Goal: Task Accomplishment & Management: Manage account settings

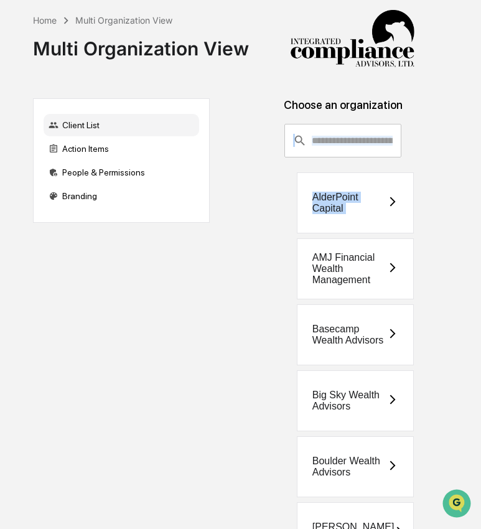
scroll to position [0, 4]
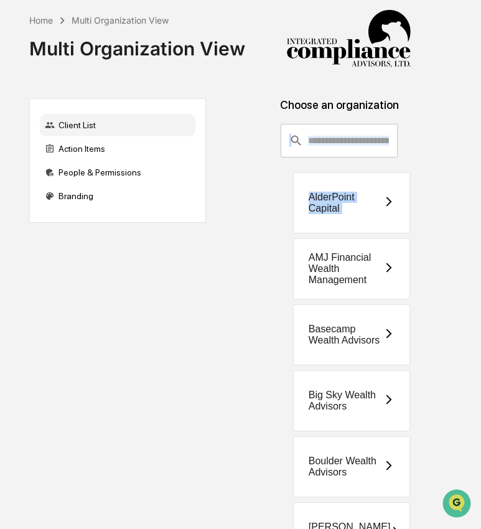
drag, startPoint x: 477, startPoint y: 123, endPoint x: 505, endPoint y: 126, distance: 28.1
click at [477, 126] on html "Home Multi Organization View Multi Organization View Client List Action Items P…" at bounding box center [236, 264] width 481 height 529
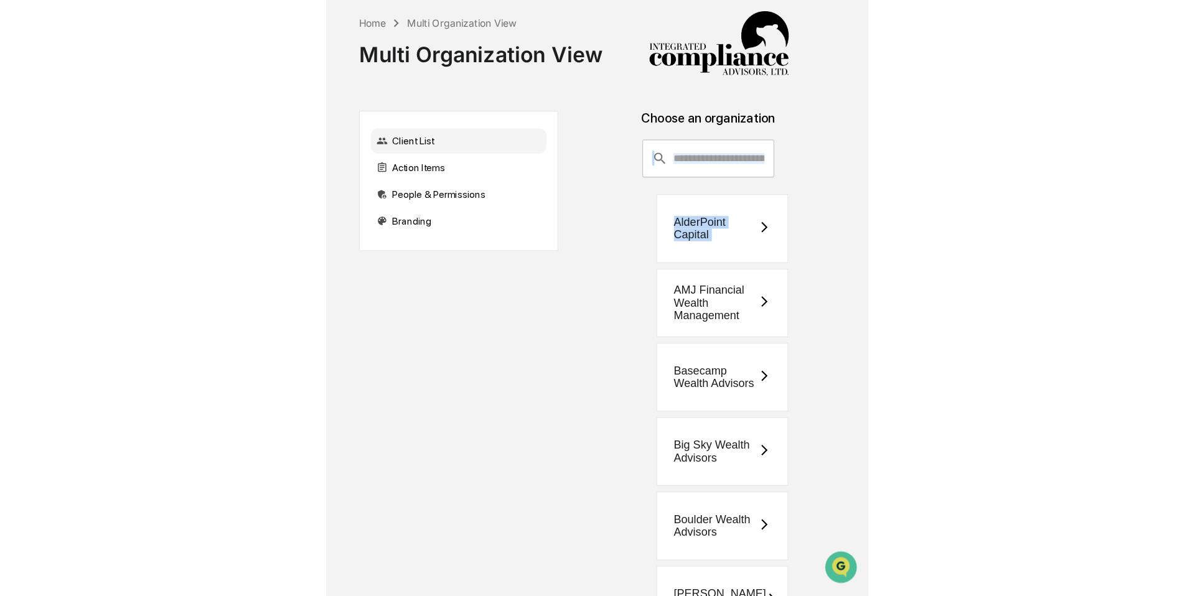
scroll to position [0, 0]
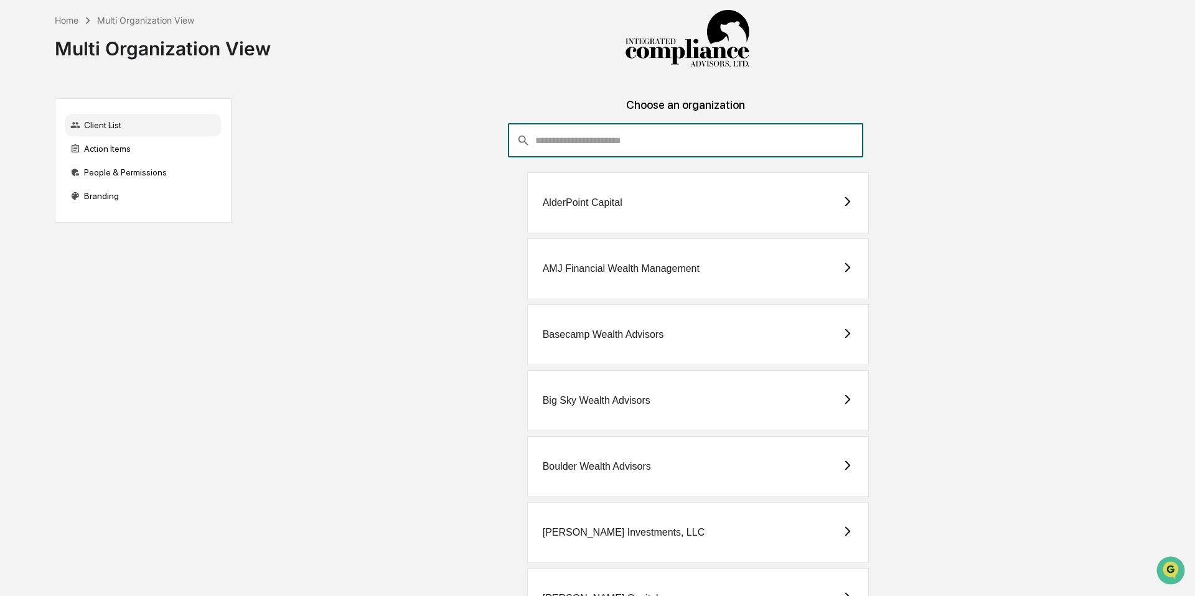
click at [481, 157] on input "consultant-dashboard__filter-organizations-search-bar" at bounding box center [699, 141] width 328 height 34
click at [481, 146] on input "consultant-dashboard__filter-organizations-search-bar" at bounding box center [699, 141] width 328 height 34
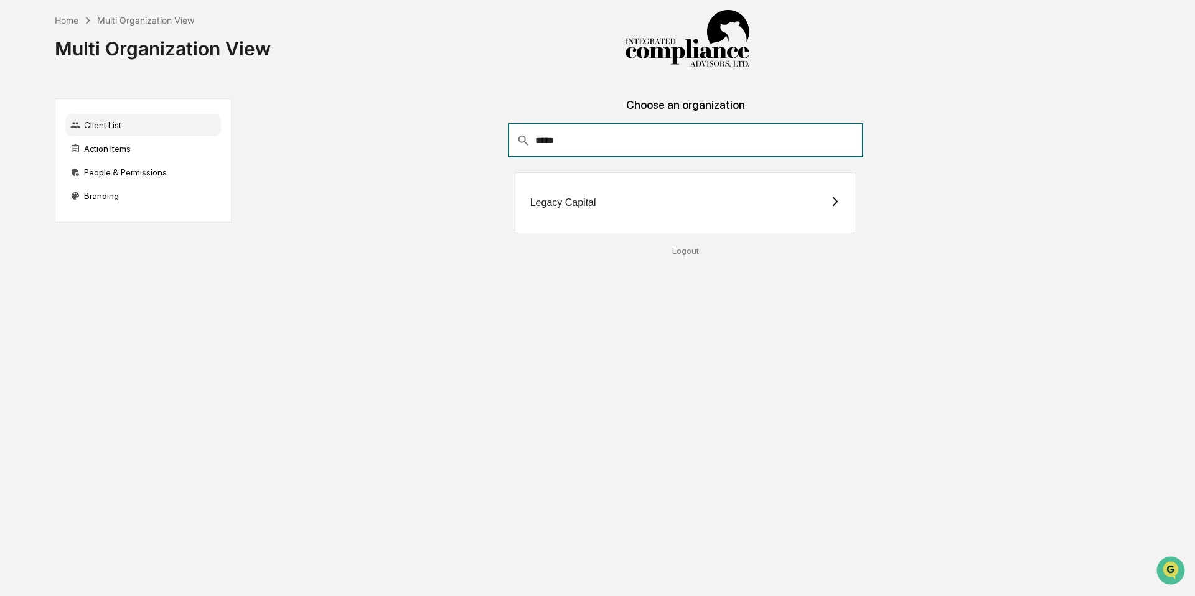
type input "*****"
click at [481, 214] on div "Legacy Capital" at bounding box center [686, 202] width 342 height 61
